Goal: Use online tool/utility: Utilize a website feature to perform a specific function

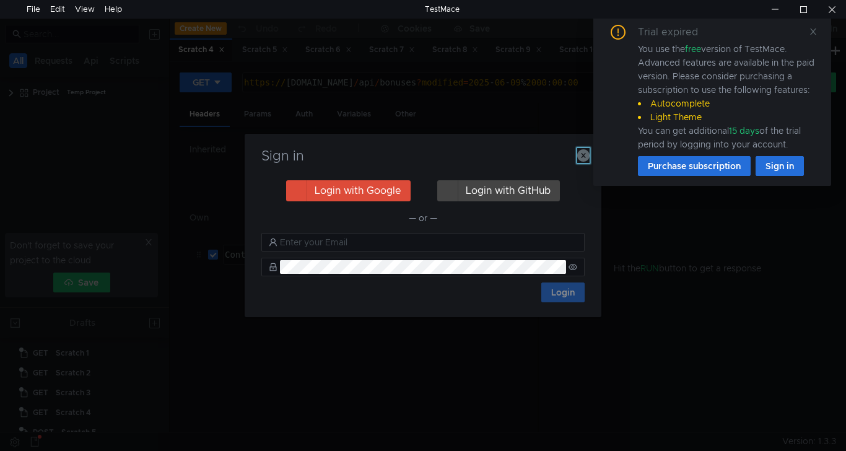
click at [586, 154] on icon "button" at bounding box center [583, 155] width 12 height 12
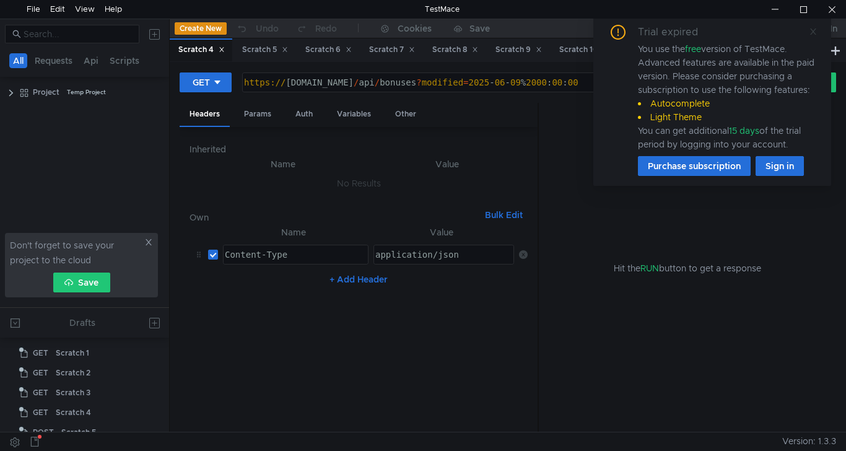
click at [812, 33] on icon at bounding box center [813, 31] width 6 height 6
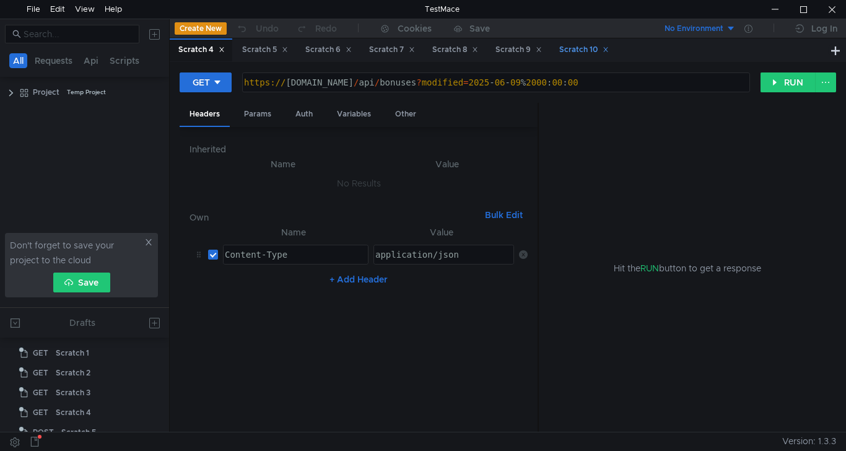
click at [594, 51] on div "Scratch 10" at bounding box center [584, 49] width 50 height 13
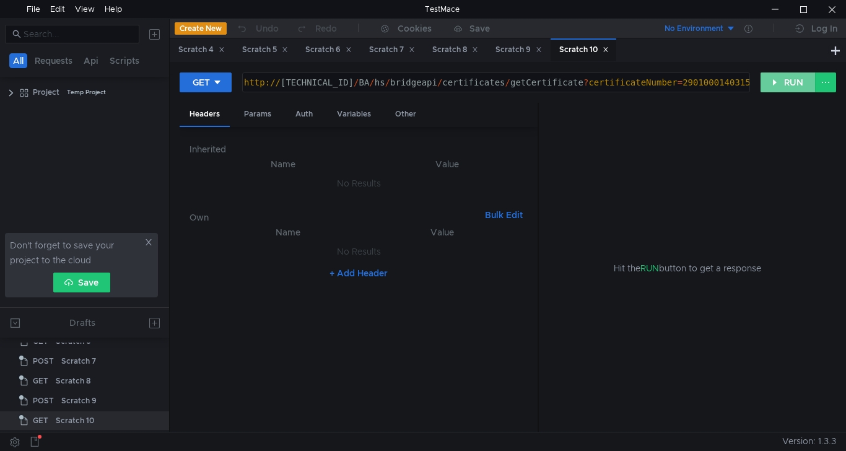
click at [782, 85] on button "RUN" at bounding box center [788, 82] width 55 height 20
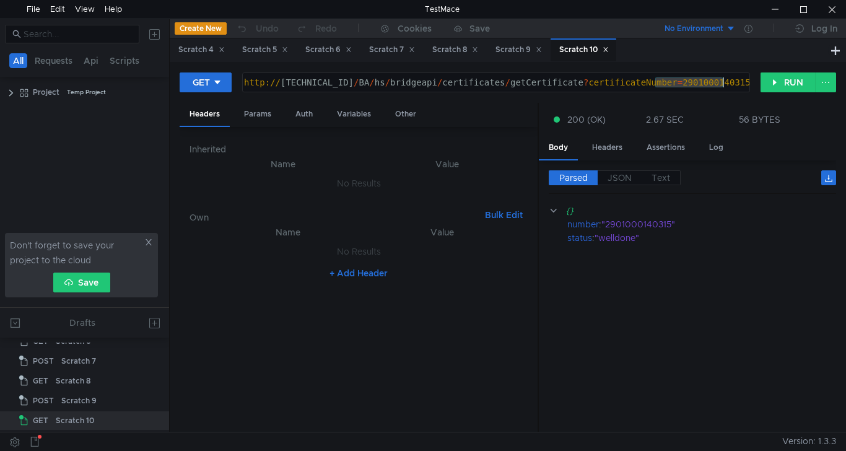
drag, startPoint x: 657, startPoint y: 84, endPoint x: 731, endPoint y: 85, distance: 73.7
click at [731, 85] on div "http:// [TECHNICAL_ID] / BA / hs / bridgeapi / certificates / getCertificate ? …" at bounding box center [495, 92] width 507 height 30
paste textarea "239"
click at [777, 84] on button "RUN" at bounding box center [788, 82] width 55 height 20
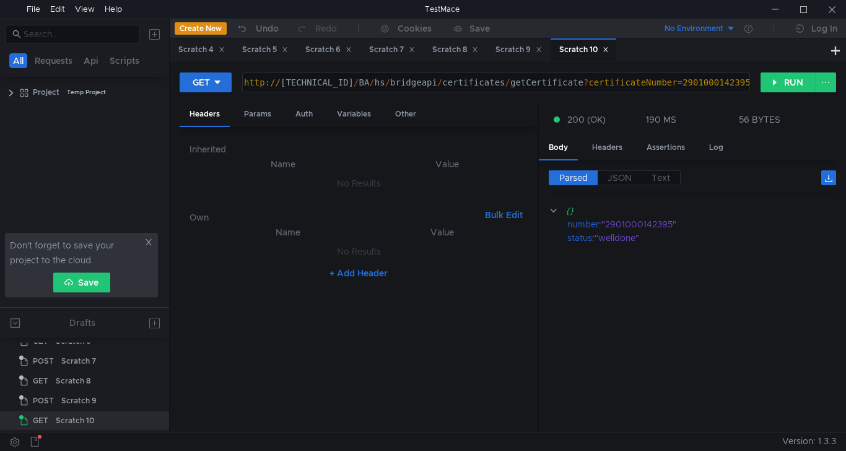
click at [595, 328] on cdk-virtual-scroll-viewport "{} number : "2901000142395" status : "welldone"" at bounding box center [692, 313] width 287 height 219
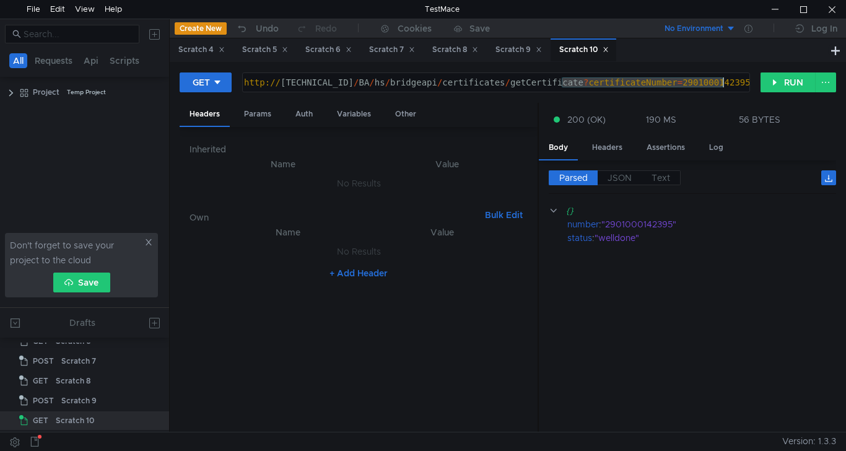
drag, startPoint x: 563, startPoint y: 83, endPoint x: 727, endPoint y: 83, distance: 164.1
click at [727, 83] on div "http:// [TECHNICAL_ID] / BA / hs / bridgeapi / certificates / getCertificate ? …" at bounding box center [495, 92] width 507 height 30
paste textarea "C"
click at [791, 87] on button "RUN" at bounding box center [788, 82] width 55 height 20
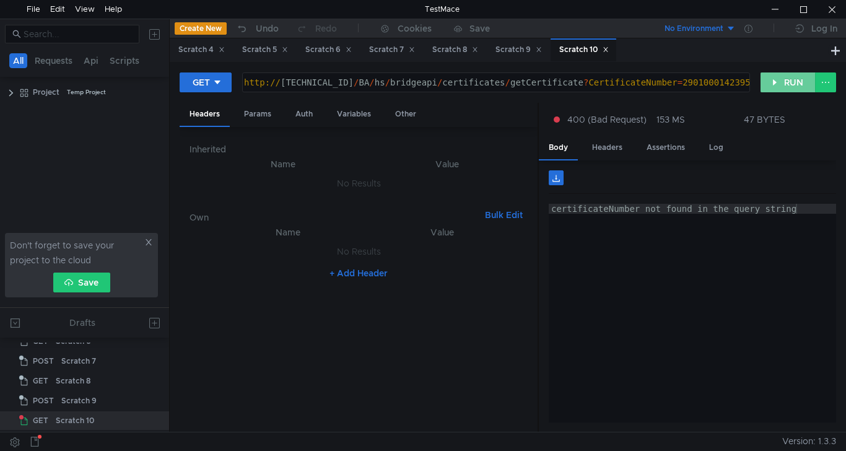
click at [786, 83] on button "RUN" at bounding box center [788, 82] width 55 height 20
click at [736, 84] on div "http:// [TECHNICAL_ID] / BA / hs / bridgeapi / certificates / getCertificate ? …" at bounding box center [495, 92] width 507 height 30
click at [716, 149] on div "Log" at bounding box center [716, 147] width 34 height 23
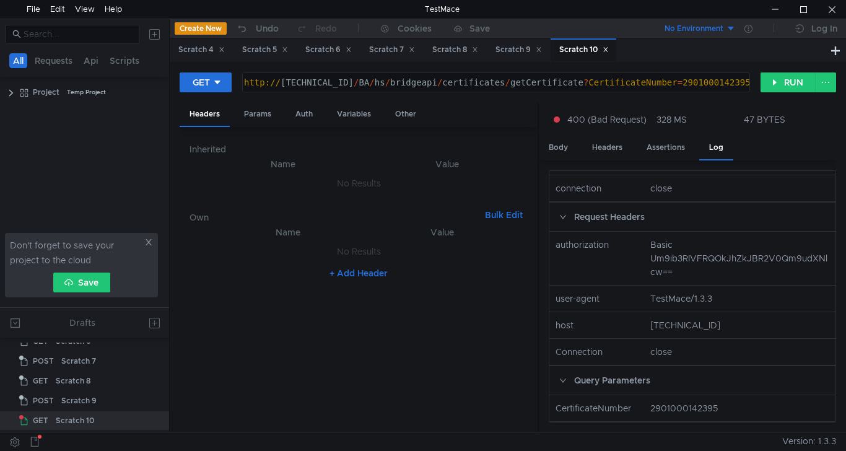
scroll to position [268, 0]
click at [628, 381] on div "Query Parameters" at bounding box center [692, 380] width 286 height 28
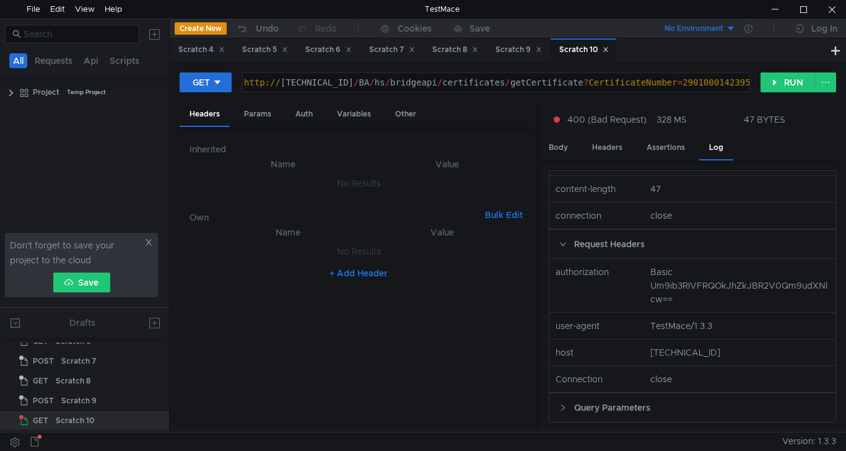
scroll to position [241, 0]
click at [624, 402] on div "Query Parameters" at bounding box center [692, 407] width 286 height 28
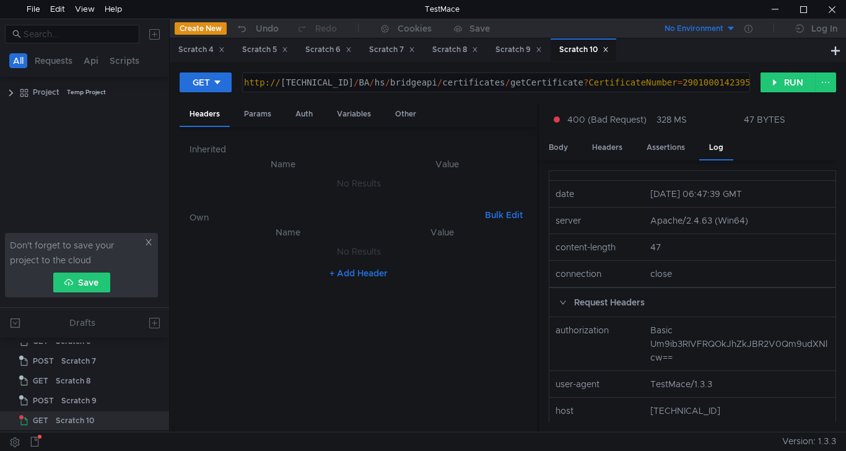
scroll to position [0, 0]
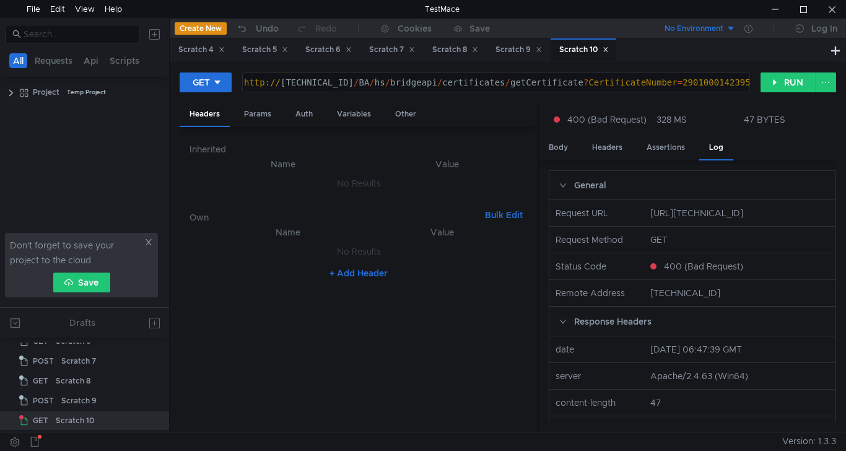
click at [566, 84] on div "http:// [TECHNICAL_ID] / BA / hs / bridgeapi / certificates / getCertificate ? …" at bounding box center [495, 92] width 507 height 30
click at [785, 84] on button "RUN" at bounding box center [788, 82] width 55 height 20
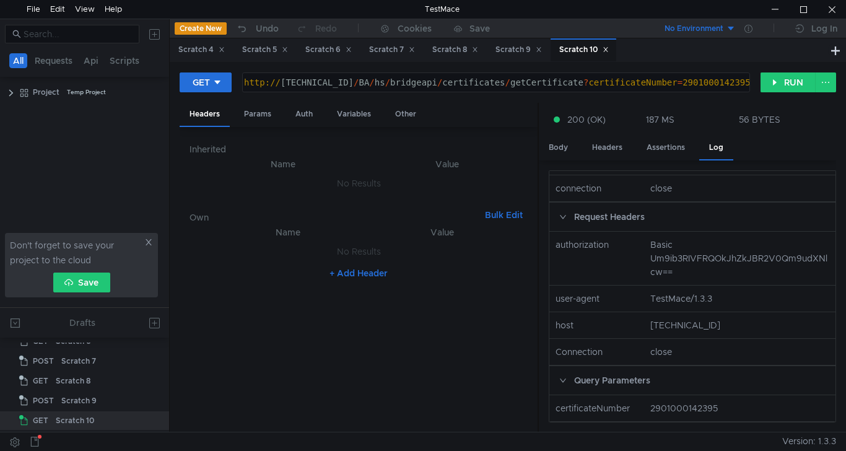
click at [584, 84] on div "http:// [TECHNICAL_ID] / BA / hs / bridgeapi / certificates / getCertificate ? …" at bounding box center [495, 92] width 507 height 30
drag, startPoint x: 562, startPoint y: 81, endPoint x: 723, endPoint y: 83, distance: 161.7
click at [723, 83] on div "http:// [TECHNICAL_ID] / BA / hs / bridgeapi / certificates / getCertificate ? …" at bounding box center [495, 92] width 507 height 30
paste textarea "C"
click at [788, 81] on button "RUN" at bounding box center [788, 82] width 55 height 20
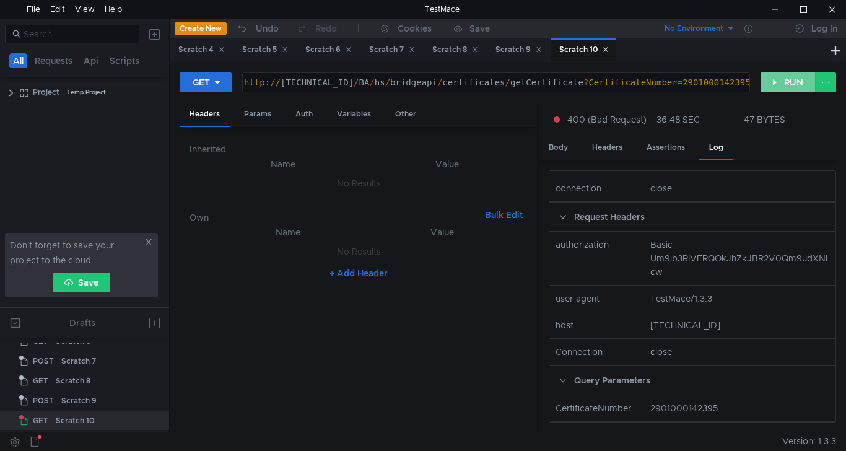
click at [796, 81] on button "RUN" at bounding box center [788, 82] width 55 height 20
click at [562, 149] on div "Body" at bounding box center [558, 147] width 39 height 23
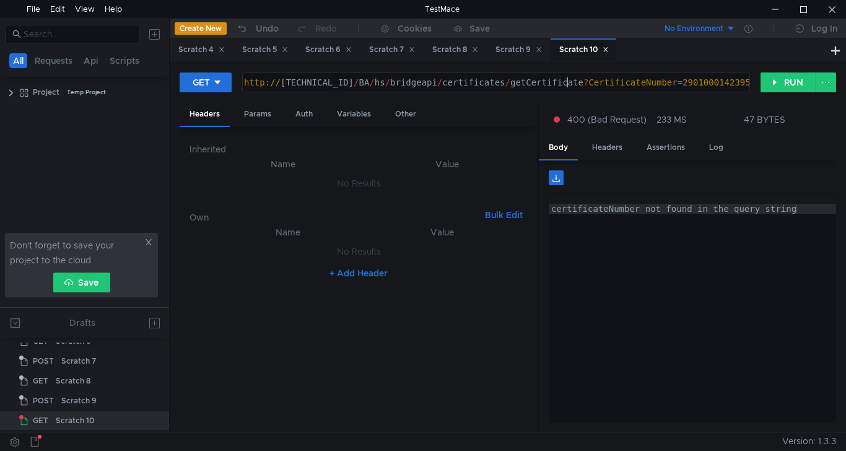
click at [568, 82] on div "http:// [TECHNICAL_ID] / BA / hs / bridgeapi / certificates / getCertificate ? …" at bounding box center [495, 92] width 507 height 30
type textarea "[URL][TECHNICAL_ID]"
click at [780, 81] on button "RUN" at bounding box center [788, 82] width 55 height 20
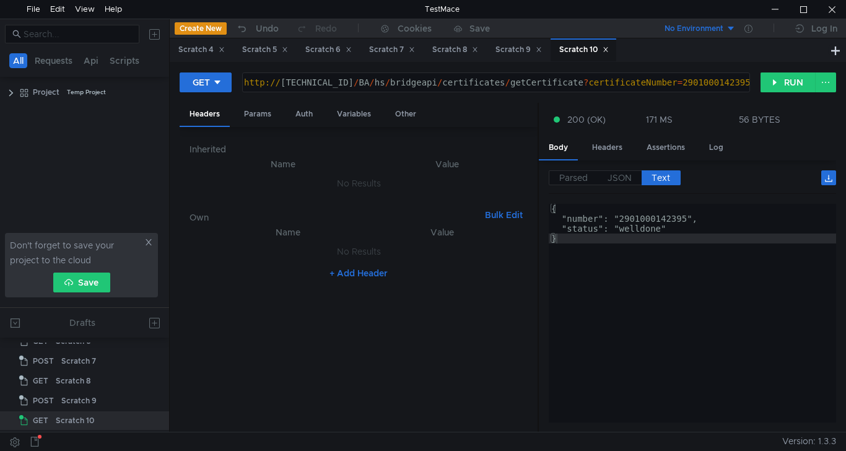
click at [770, 11] on div at bounding box center [775, 9] width 28 height 19
click at [840, 7] on div at bounding box center [831, 9] width 28 height 19
